Goal: Transaction & Acquisition: Purchase product/service

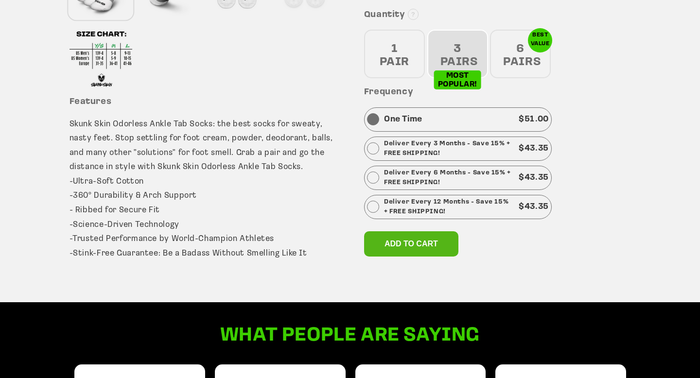
scroll to position [422, 0]
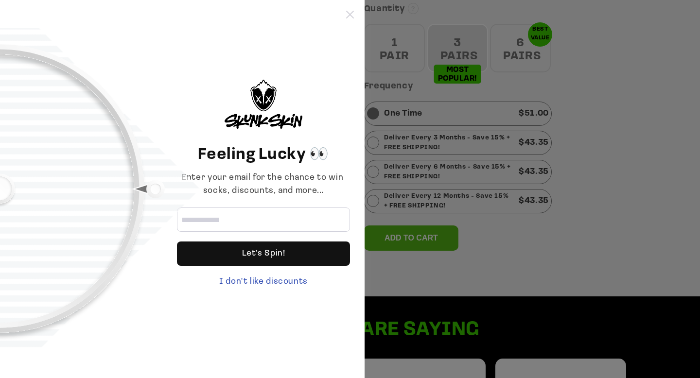
click at [350, 11] on icon at bounding box center [350, 15] width 8 height 8
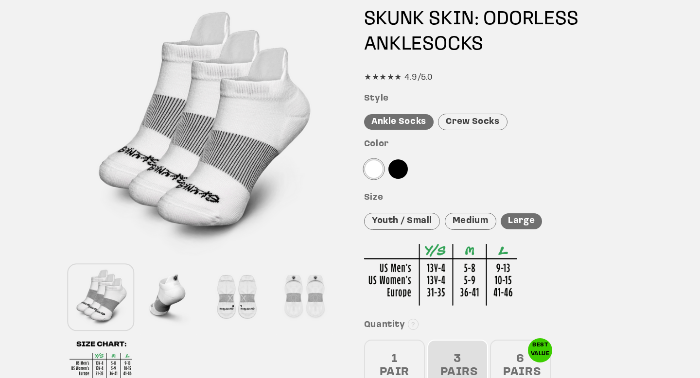
scroll to position [134, 0]
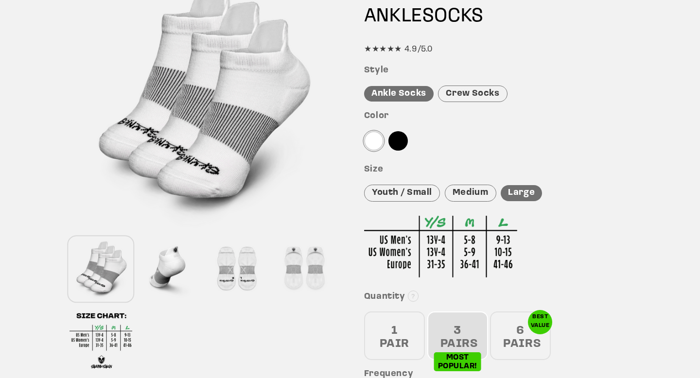
click at [479, 193] on div "Medium" at bounding box center [471, 193] width 52 height 17
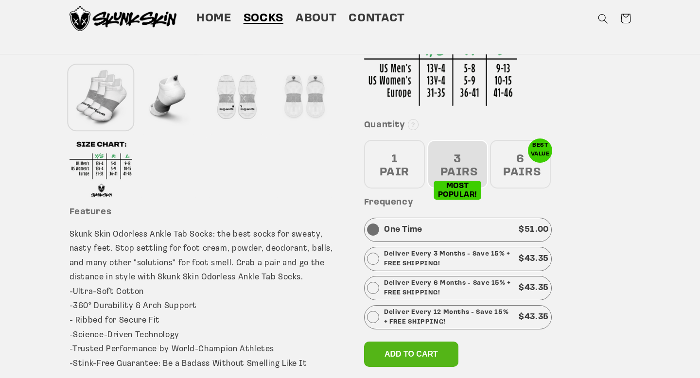
scroll to position [304, 0]
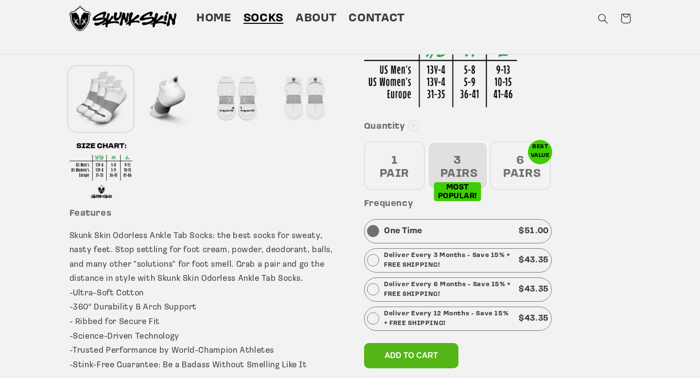
click at [392, 168] on div "1 PAIR" at bounding box center [394, 166] width 61 height 49
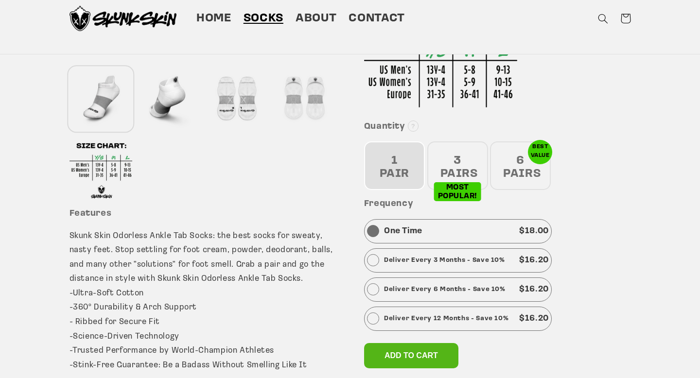
click at [453, 170] on div "3 PAIRS" at bounding box center [457, 166] width 61 height 49
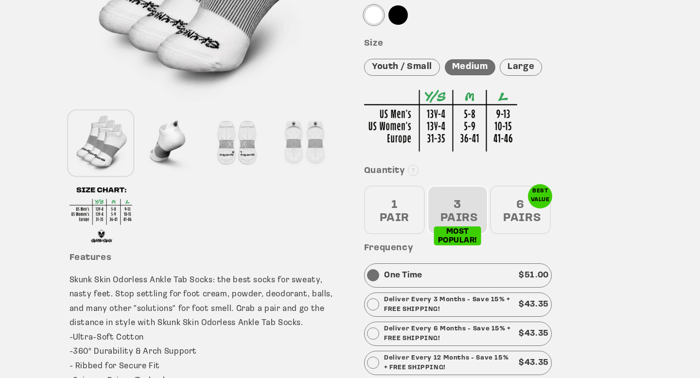
scroll to position [261, 0]
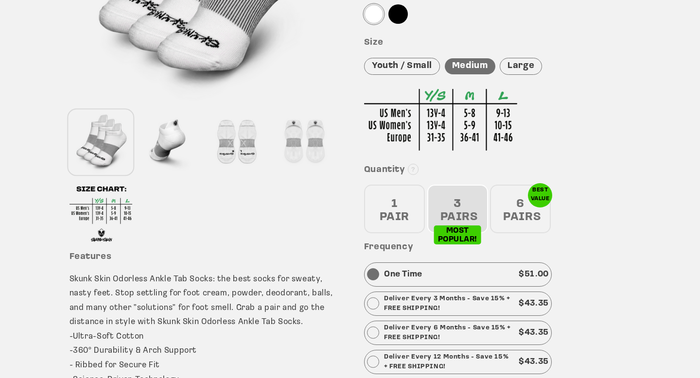
click at [510, 219] on div "6 PAIRS" at bounding box center [520, 209] width 61 height 49
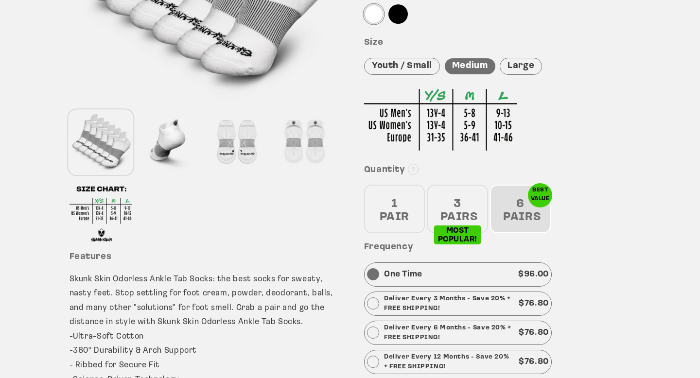
click at [461, 214] on div "3 PAIRS" at bounding box center [457, 209] width 61 height 49
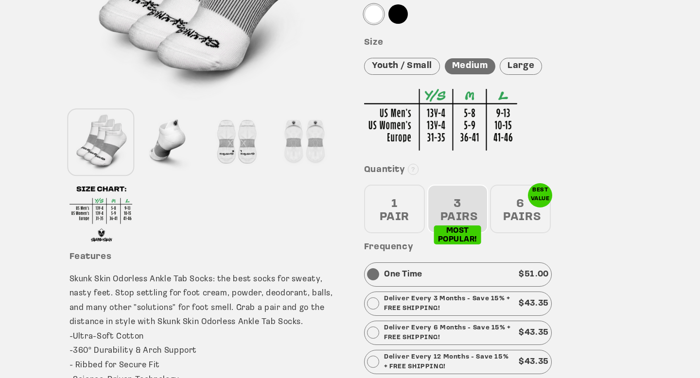
click at [405, 213] on div "1 PAIR" at bounding box center [394, 209] width 61 height 49
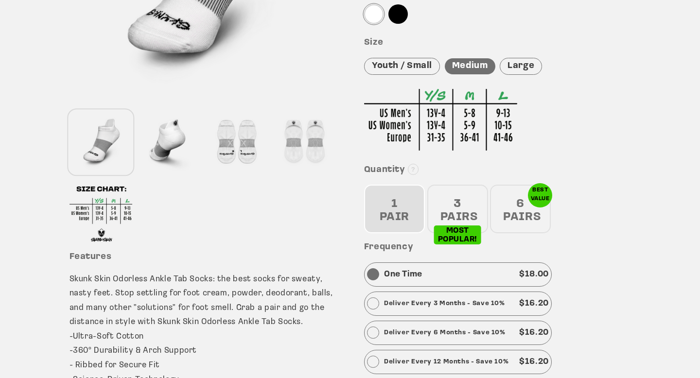
click at [450, 203] on div "3 PAIRS" at bounding box center [457, 209] width 61 height 49
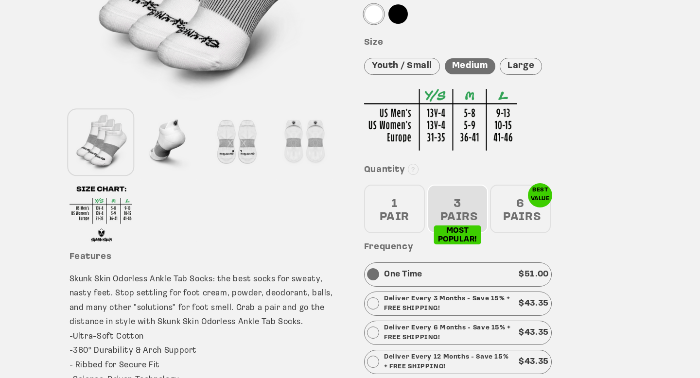
click at [177, 143] on div at bounding box center [168, 142] width 63 height 64
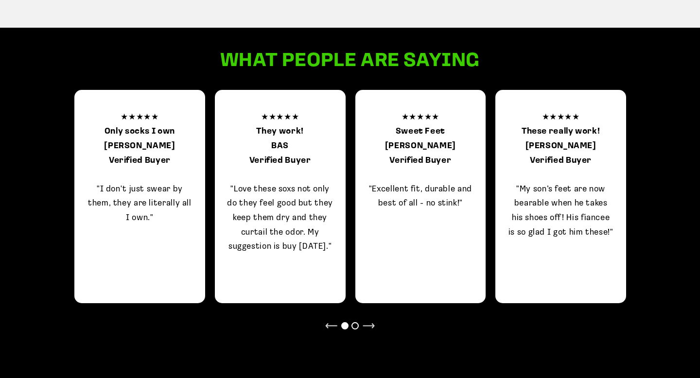
scroll to position [702, 0]
